Goal: Task Accomplishment & Management: Use online tool/utility

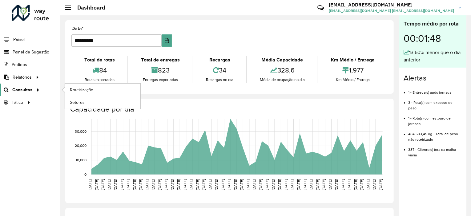
click at [15, 88] on span "Consultas" at bounding box center [22, 90] width 20 height 6
click at [87, 91] on span "Roteirização" at bounding box center [82, 90] width 25 height 6
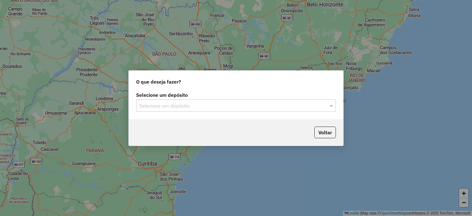
click at [189, 104] on input "text" at bounding box center [229, 105] width 181 height 7
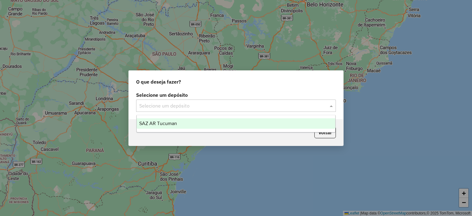
click at [196, 125] on div "SAZ AR Tucuman" at bounding box center [236, 123] width 199 height 10
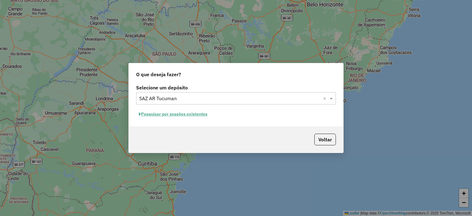
click at [196, 115] on button "Pesquisar por sessões existentes" at bounding box center [173, 115] width 74 height 10
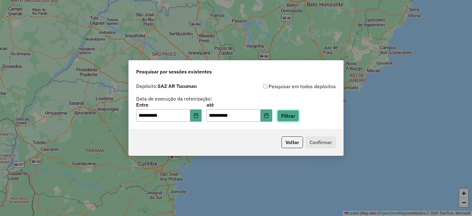
click at [299, 115] on button "Filtrar" at bounding box center [288, 116] width 22 height 12
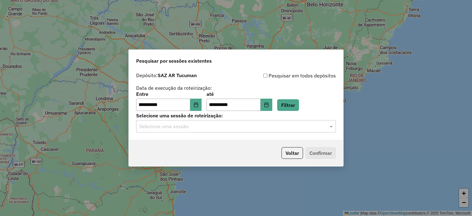
click at [179, 128] on input "text" at bounding box center [229, 126] width 181 height 7
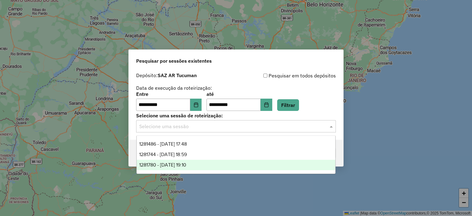
click at [184, 164] on span "1281780 - [DATE] 19:10" at bounding box center [162, 164] width 47 height 5
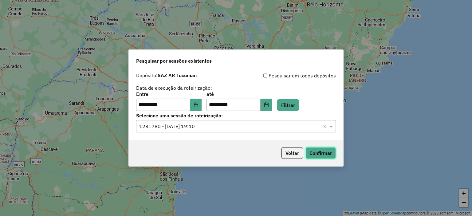
click at [311, 153] on button "Confirmar" at bounding box center [321, 153] width 30 height 12
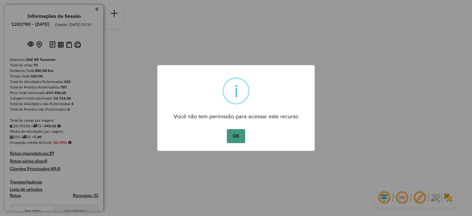
click at [233, 135] on button "OK" at bounding box center [236, 136] width 18 height 14
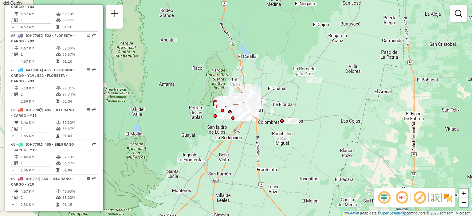
scroll to position [2563, 0]
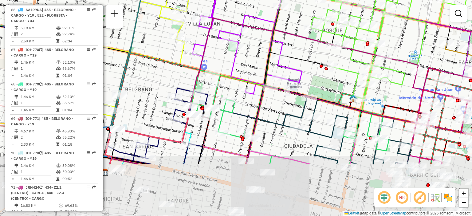
drag, startPoint x: 280, startPoint y: 166, endPoint x: 282, endPoint y: 95, distance: 71.4
click at [281, 93] on icon at bounding box center [309, 113] width 399 height 102
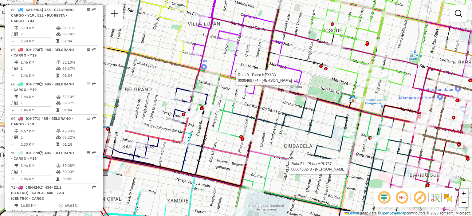
select select "**********"
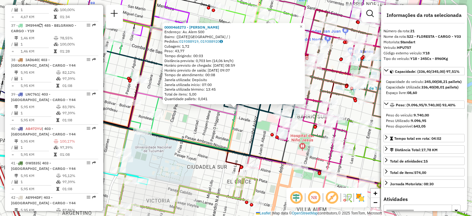
scroll to position [1001, 0]
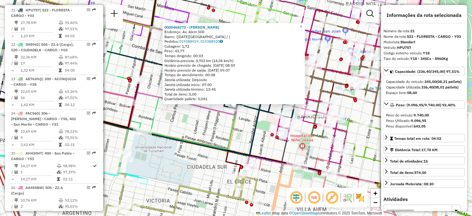
click at [206, 136] on div "0000468273 - Sinchicay Rosario Endereço: Av. Alem 500 Bairro: (San Miguel de tu…" at bounding box center [236, 108] width 472 height 216
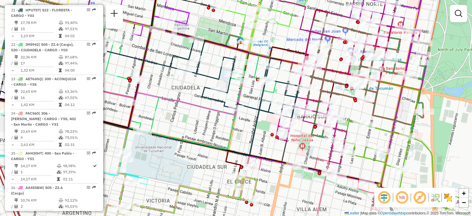
click at [419, 139] on icon at bounding box center [298, 125] width 439 height 226
select select "**********"
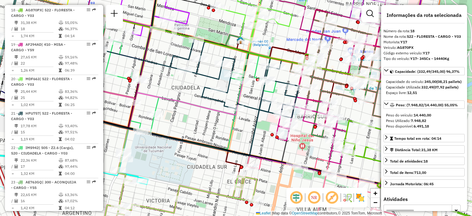
scroll to position [898, 0]
